Goal: Check status: Check status

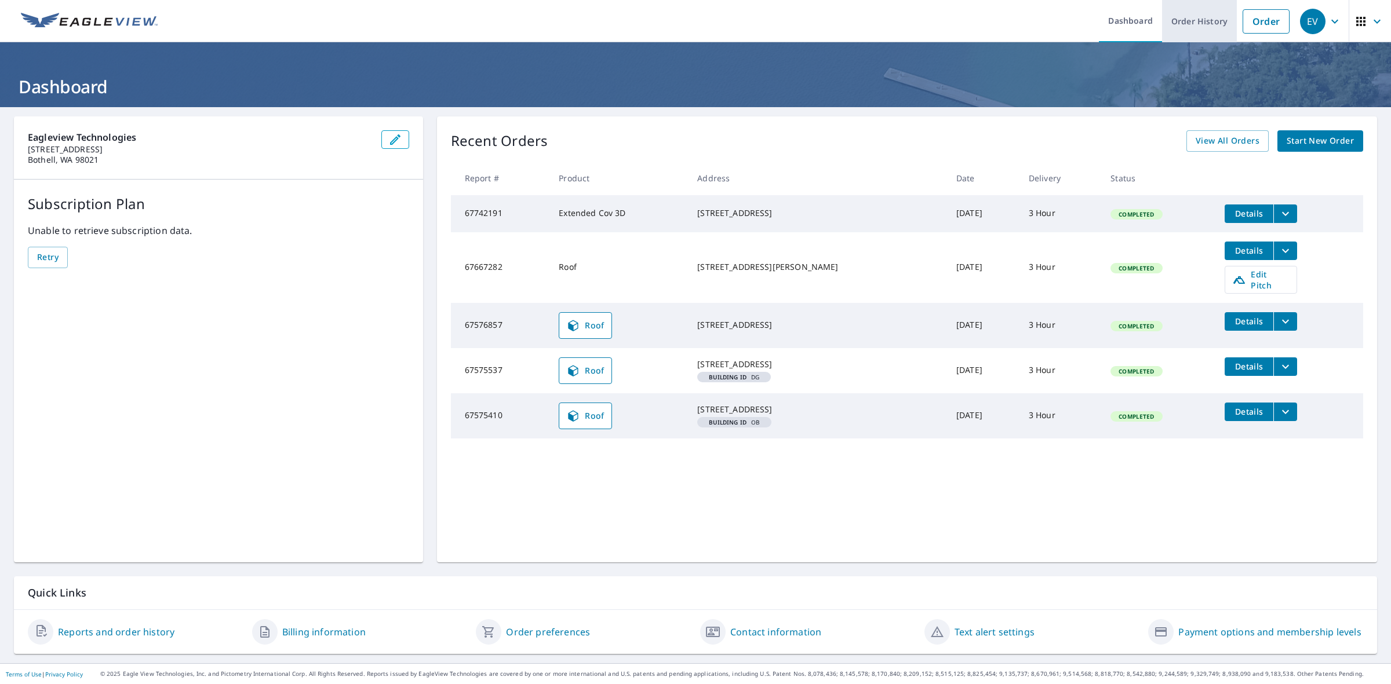
drag, startPoint x: 1189, startPoint y: 21, endPoint x: 1172, endPoint y: 21, distance: 17.4
click at [1189, 21] on link "Order History" at bounding box center [1199, 21] width 75 height 42
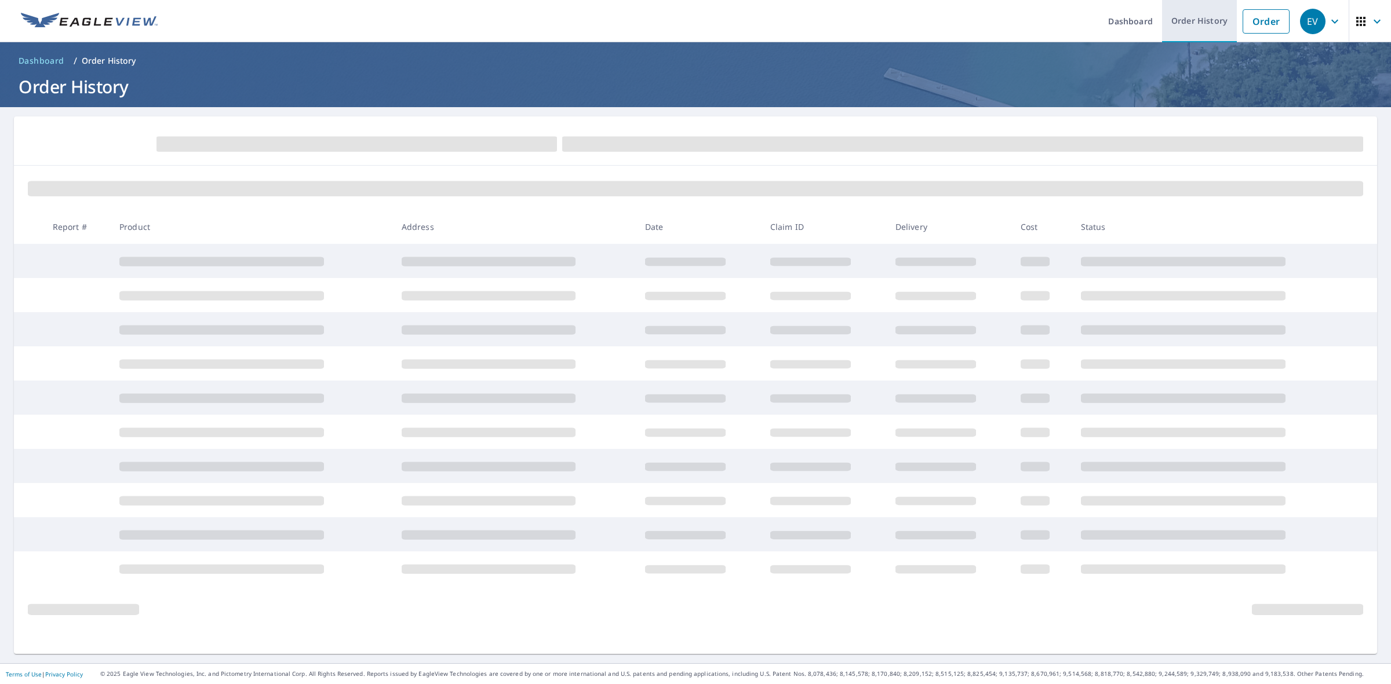
click at [1186, 27] on link "Order History" at bounding box center [1199, 21] width 75 height 42
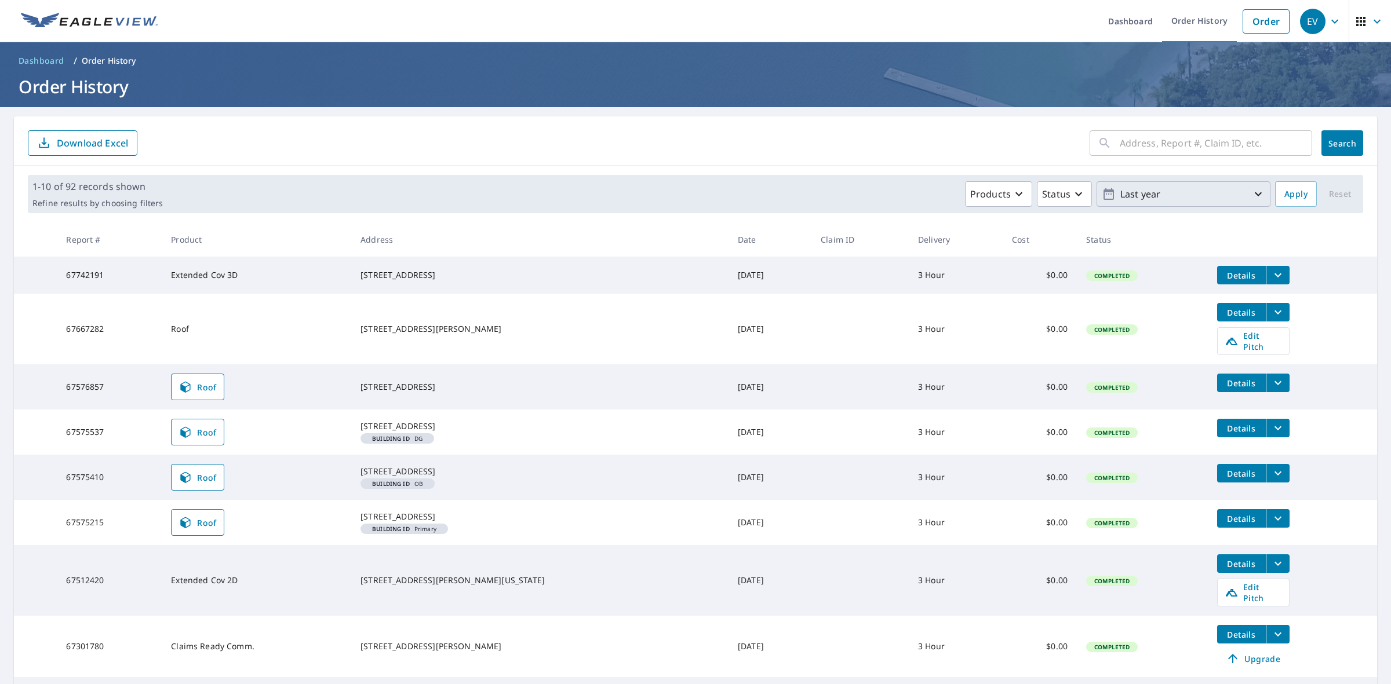
click at [1142, 194] on p "Last year" at bounding box center [1184, 194] width 136 height 20
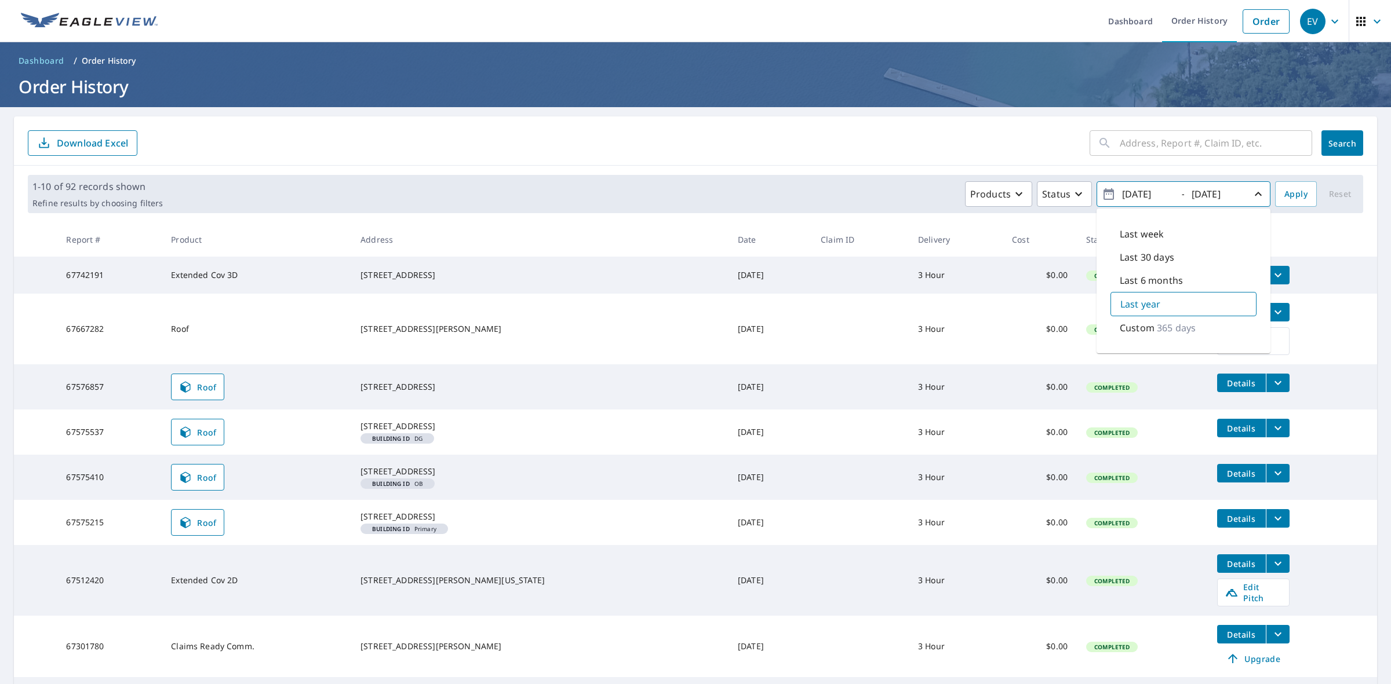
click at [1228, 141] on input "text" at bounding box center [1216, 143] width 192 height 32
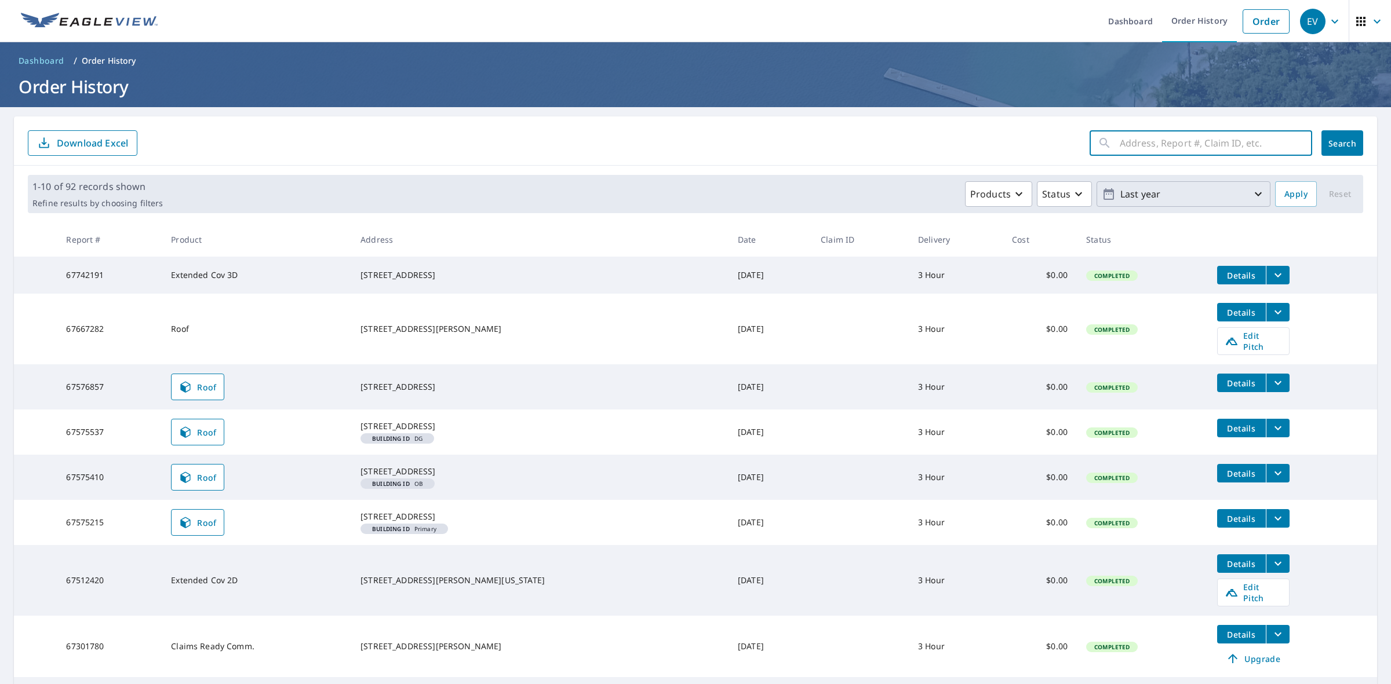
paste input "[STREET_ADDRESS]"
type input "[STREET_ADDRESS]"
click at [1362, 142] on div "[STREET_ADDRESS] ​ Search Download Excel" at bounding box center [695, 140] width 1363 height 49
click at [1345, 143] on span "Search" at bounding box center [1342, 143] width 23 height 11
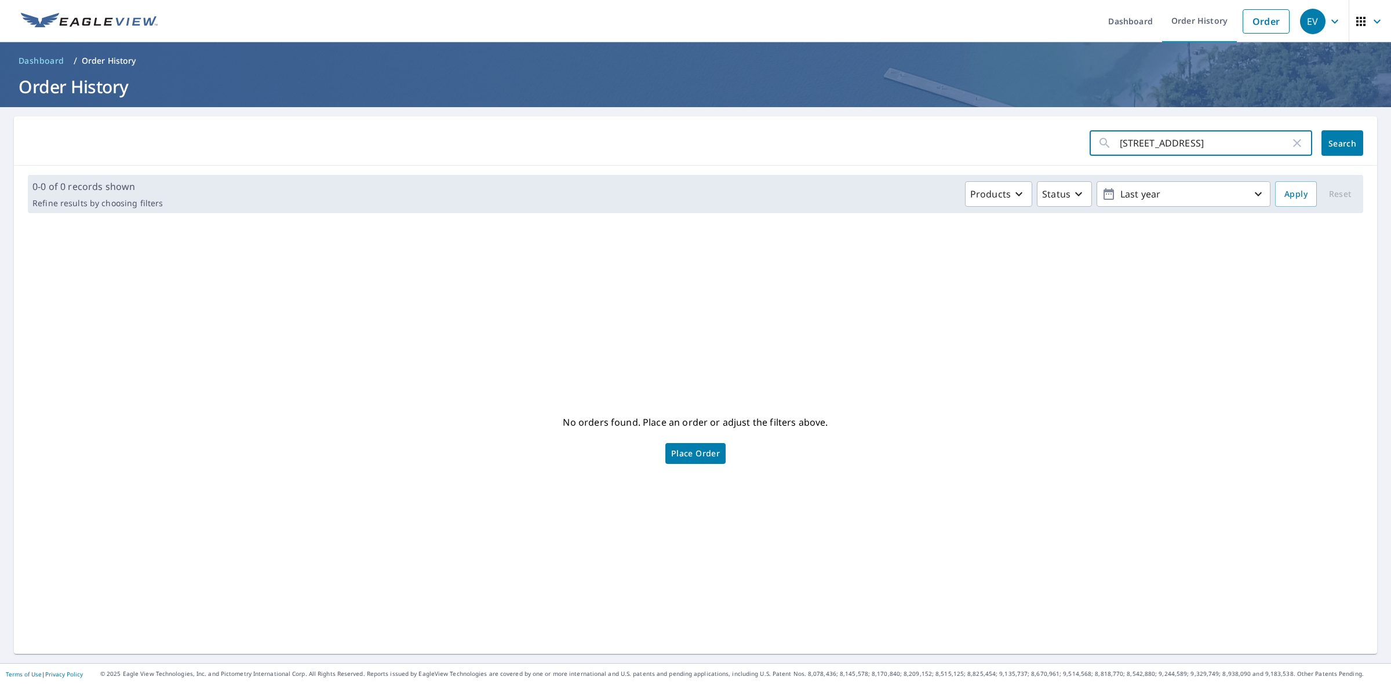
click at [1177, 150] on input "[STREET_ADDRESS]" at bounding box center [1205, 143] width 170 height 32
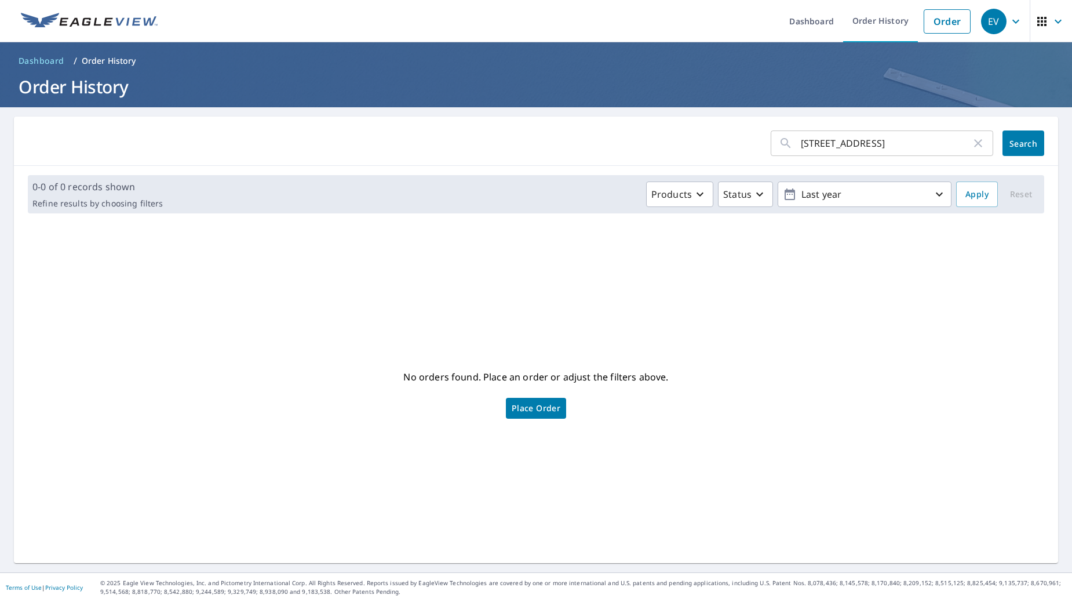
drag, startPoint x: 123, startPoint y: 268, endPoint x: 125, endPoint y: 92, distance: 176.2
click at [123, 268] on div "No orders found. Place an order or adjust the filters above. Place Order" at bounding box center [536, 393] width 1026 height 322
